Goal: Task Accomplishment & Management: Use online tool/utility

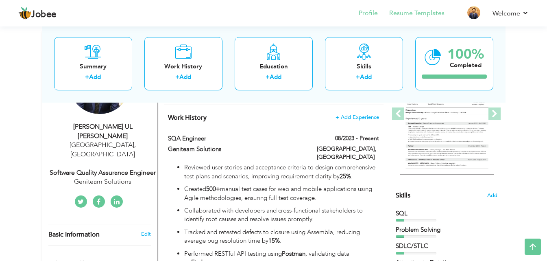
click at [401, 8] on li "Resume Templates" at bounding box center [411, 14] width 67 height 22
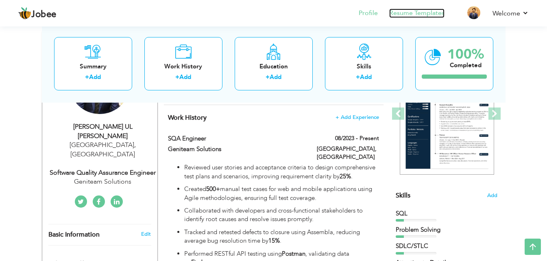
click at [407, 15] on link "Resume Templates" at bounding box center [416, 13] width 55 height 9
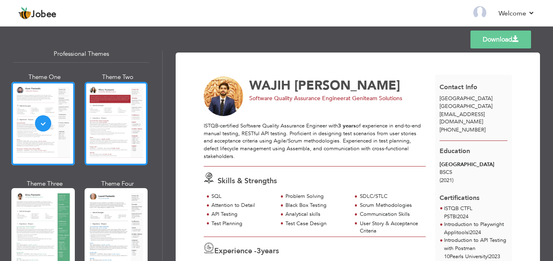
scroll to position [41, 0]
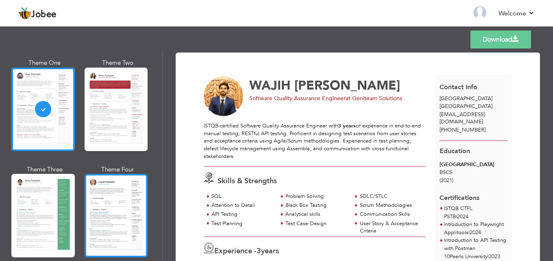
click at [116, 188] on div at bounding box center [116, 215] width 63 height 83
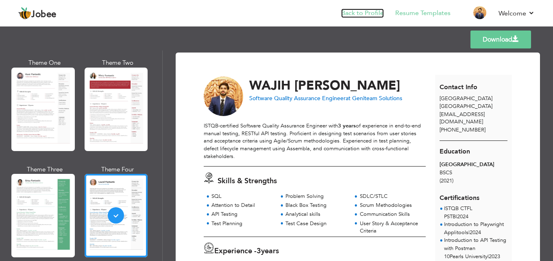
click at [370, 11] on link "Back to Profile" at bounding box center [362, 13] width 43 height 9
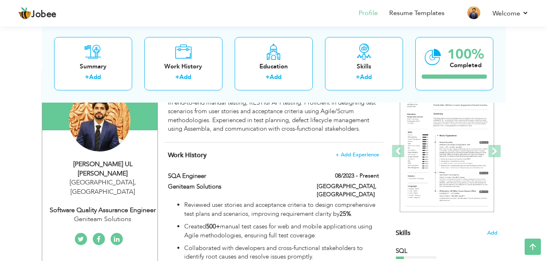
scroll to position [81, 0]
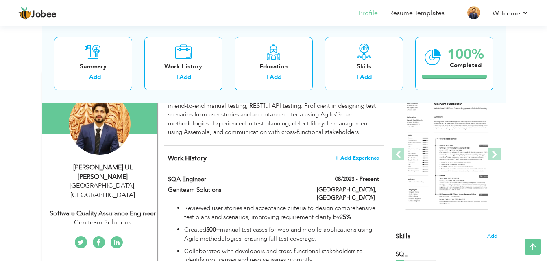
click at [364, 161] on span "+ Add Experience" at bounding box center [357, 158] width 44 height 6
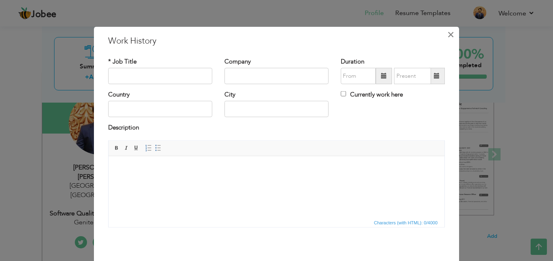
click at [449, 33] on span "×" at bounding box center [450, 34] width 7 height 15
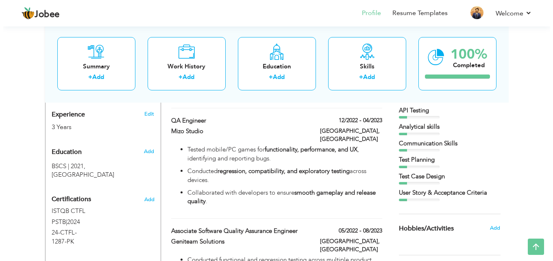
scroll to position [325, 0]
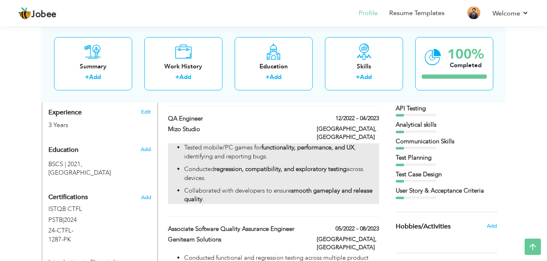
click at [238, 186] on p "Collaborated with developers to ensure smooth gameplay and release quality ." at bounding box center [281, 194] width 194 height 17
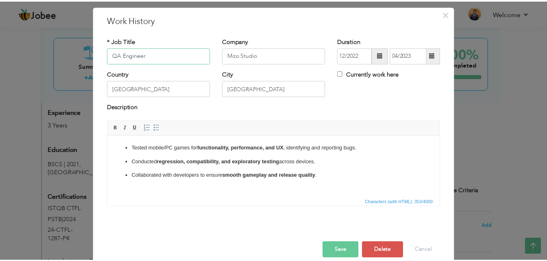
scroll to position [32, 0]
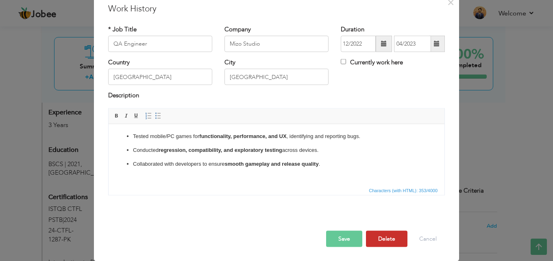
click at [378, 237] on button "Delete" at bounding box center [386, 238] width 41 height 16
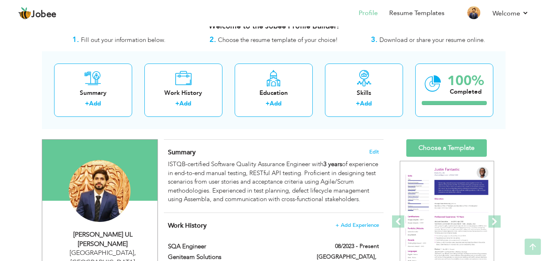
scroll to position [0, 0]
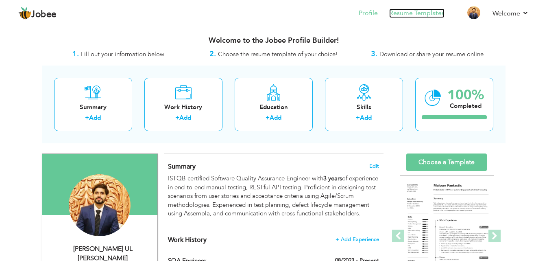
click at [410, 15] on link "Resume Templates" at bounding box center [416, 13] width 55 height 9
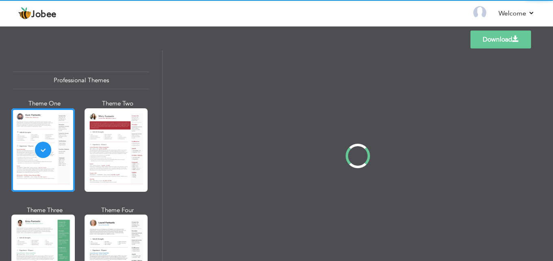
click at [93, 215] on div "Professional Themes Theme One Theme Two Theme Three Theme Four" at bounding box center [276, 155] width 553 height 210
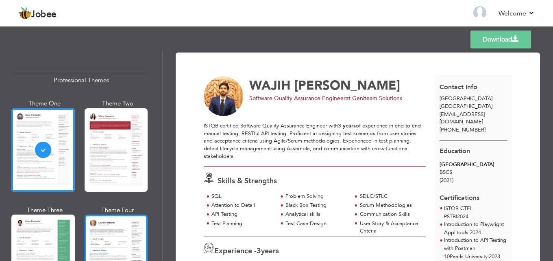
click at [106, 228] on div at bounding box center [116, 255] width 63 height 83
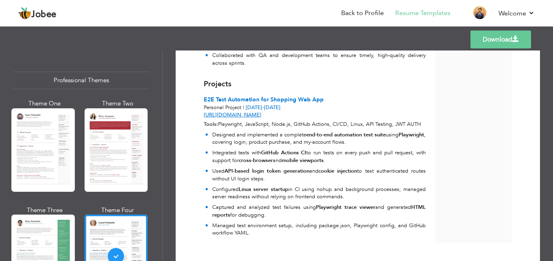
scroll to position [393, 0]
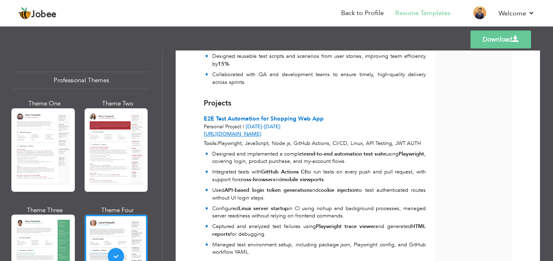
click at [485, 41] on link "Download" at bounding box center [501, 40] width 61 height 18
